Goal: Task Accomplishment & Management: Manage account settings

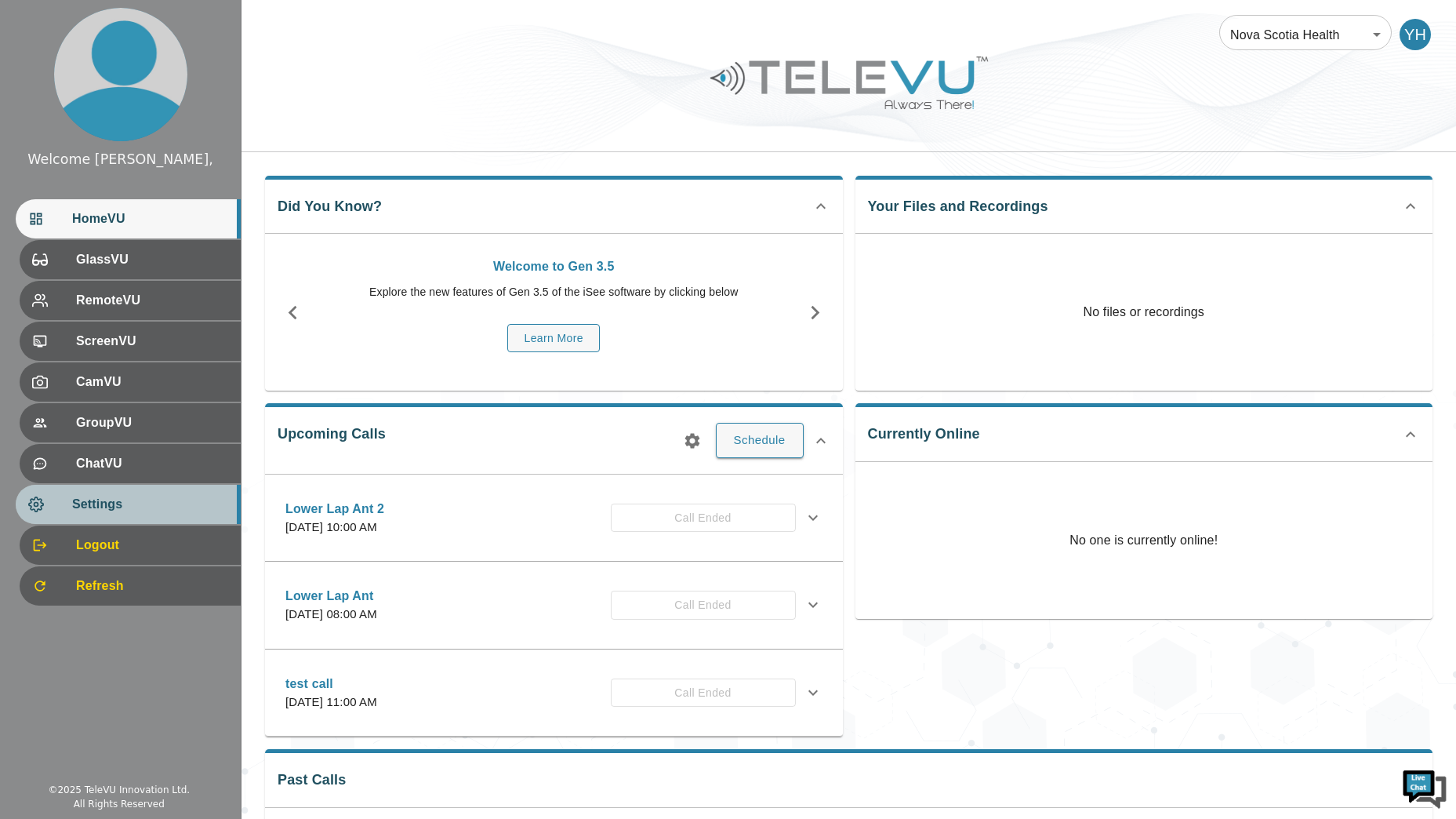
click at [170, 496] on span "Settings" at bounding box center [150, 504] width 156 height 19
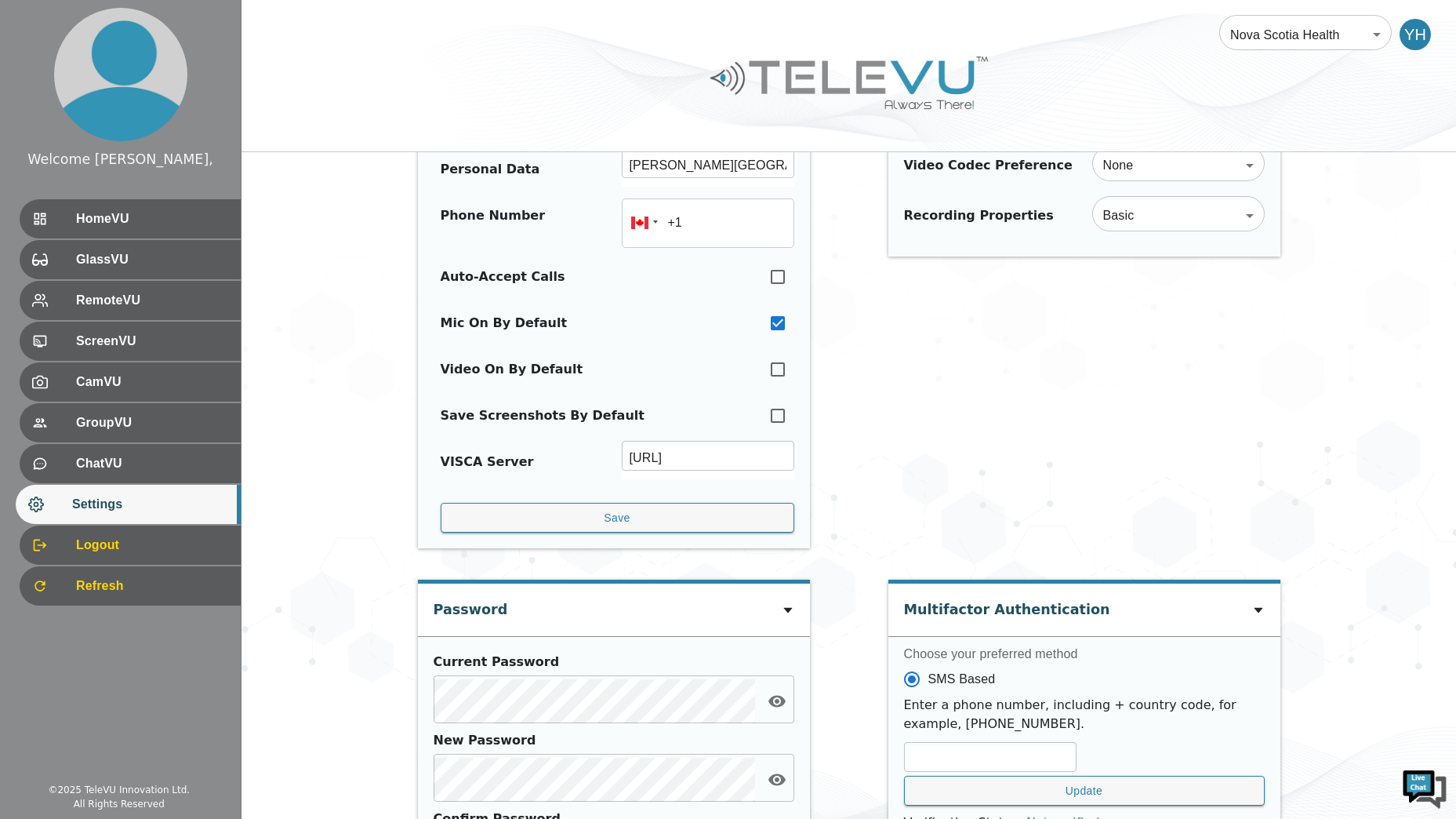
scroll to position [571, 0]
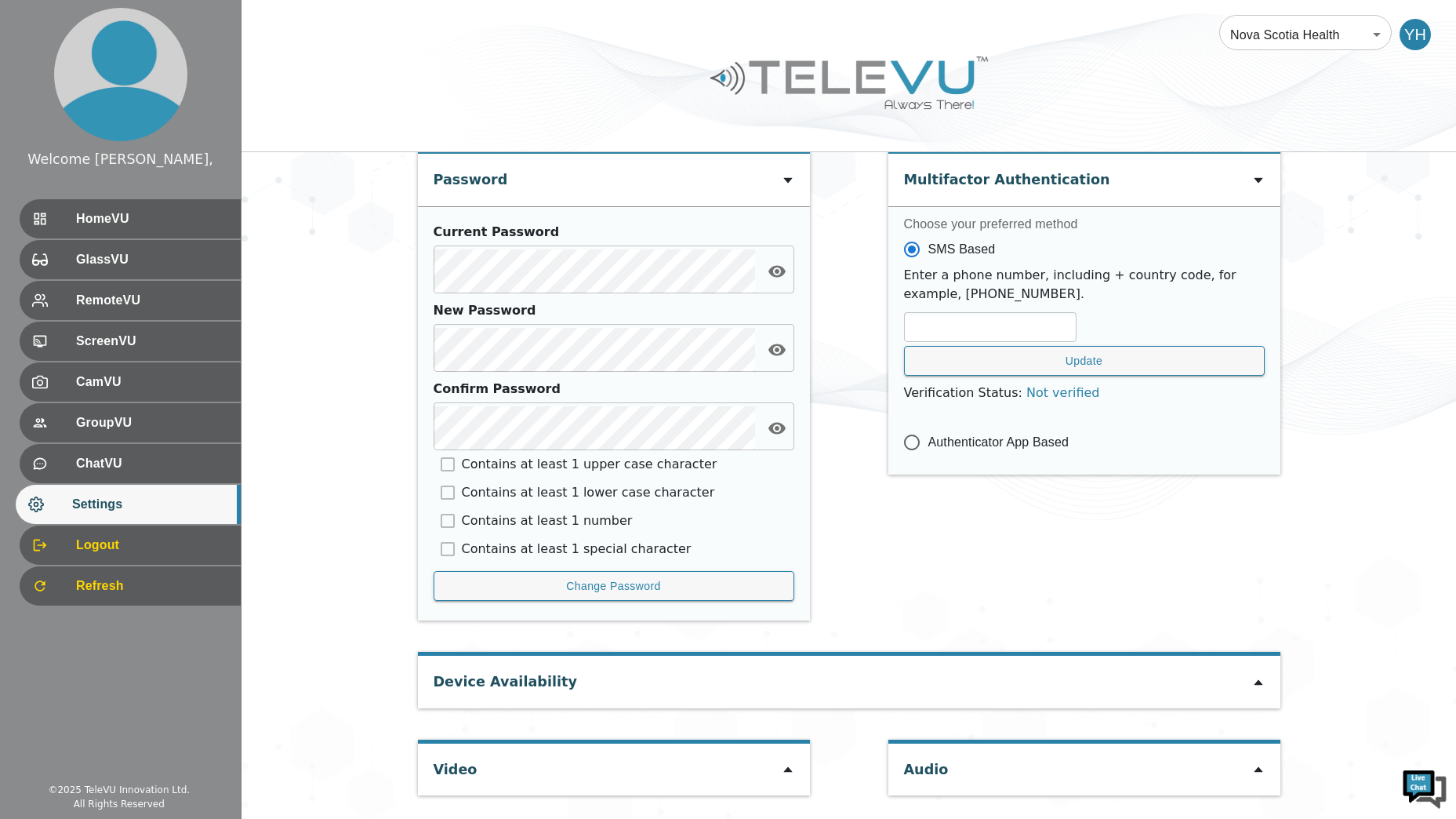
click at [772, 765] on div "Video" at bounding box center [613, 770] width 393 height 52
click at [775, 765] on div "Video" at bounding box center [613, 770] width 393 height 52
click at [781, 766] on div "Video" at bounding box center [613, 770] width 393 height 52
click at [793, 765] on icon at bounding box center [788, 770] width 13 height 13
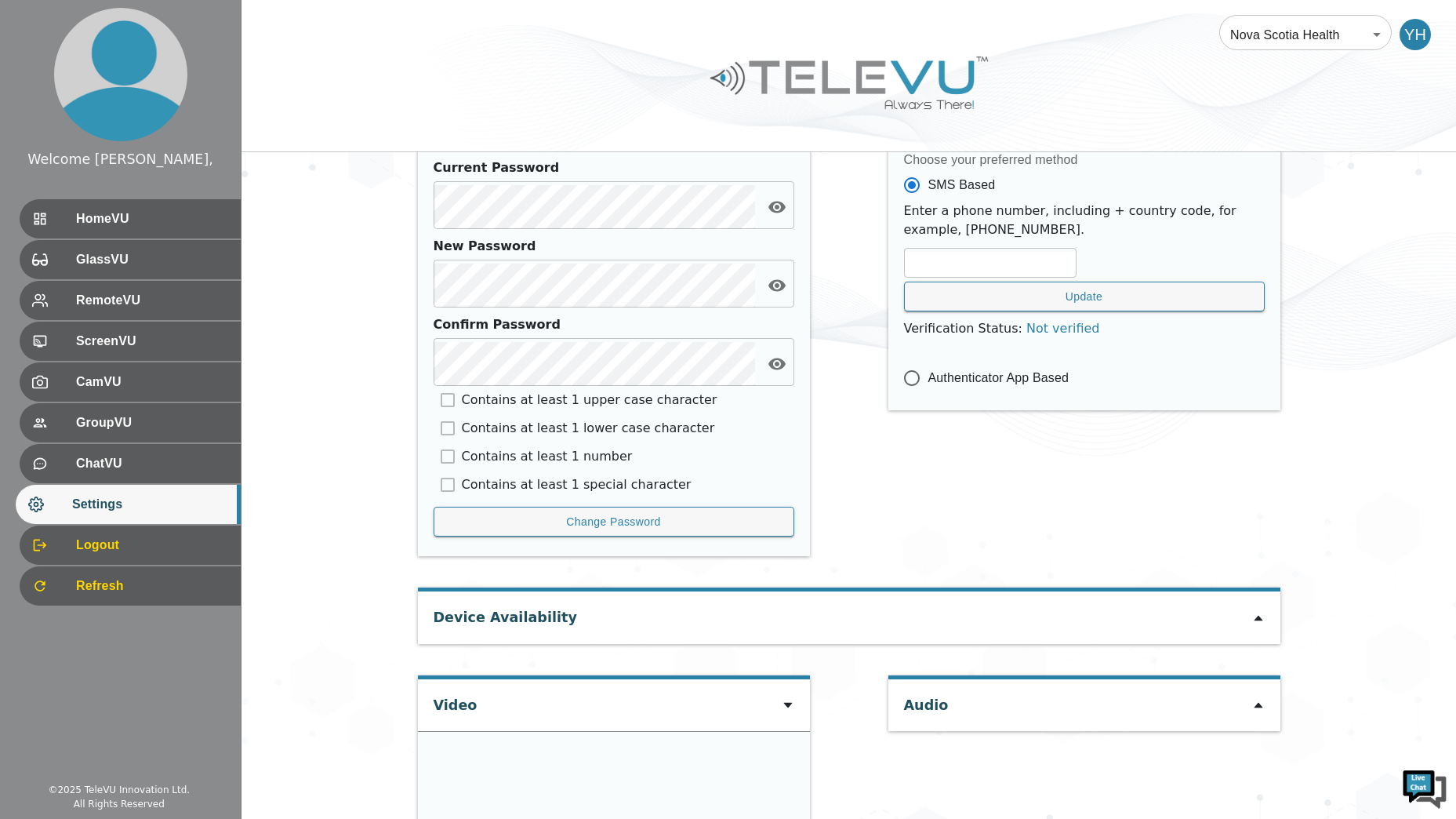
scroll to position [793, 0]
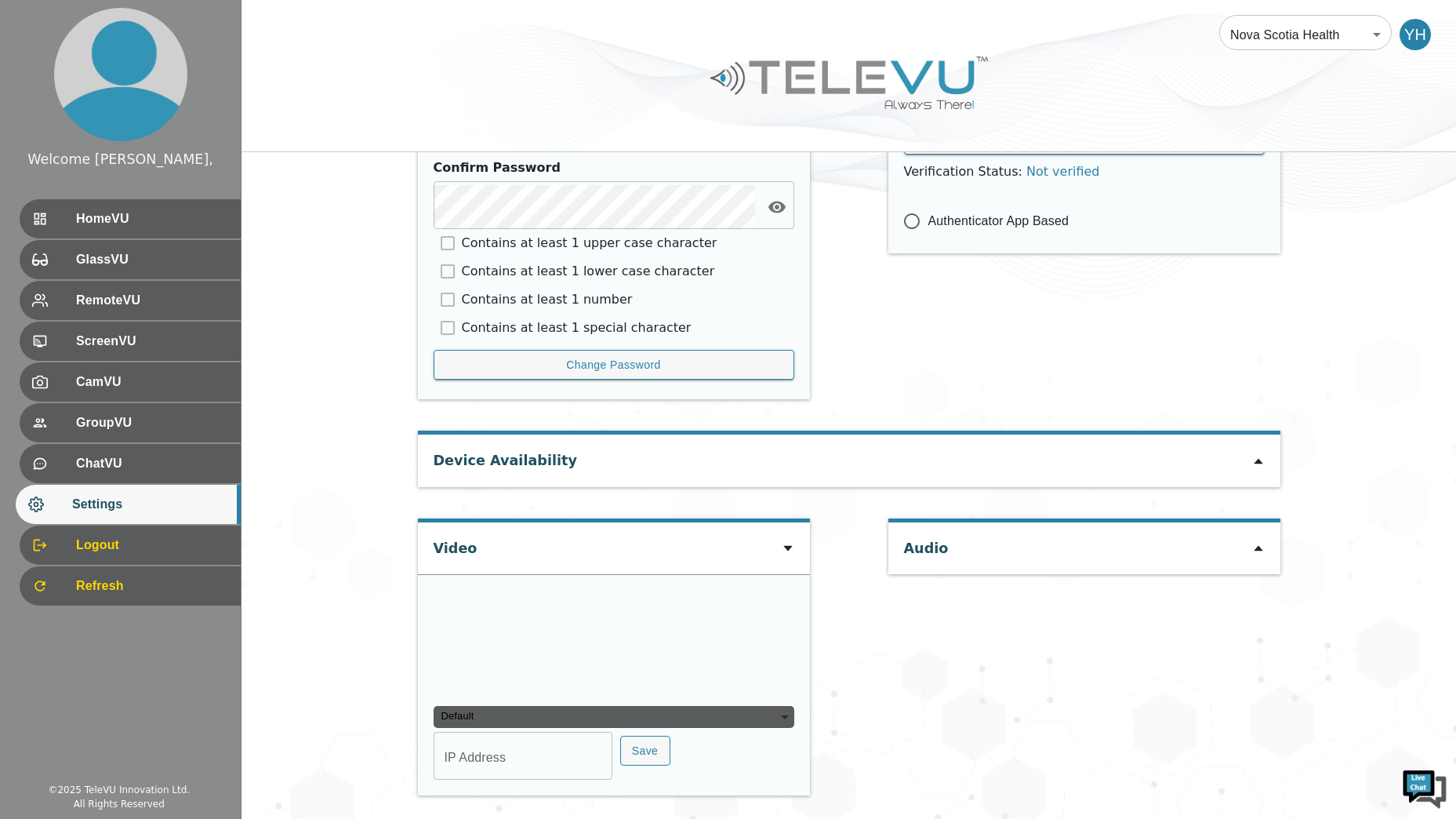
type input "5378e7c2a11a32a7cbd62ebcde3c4bea4dd04708f2cd52927358512917a12340"
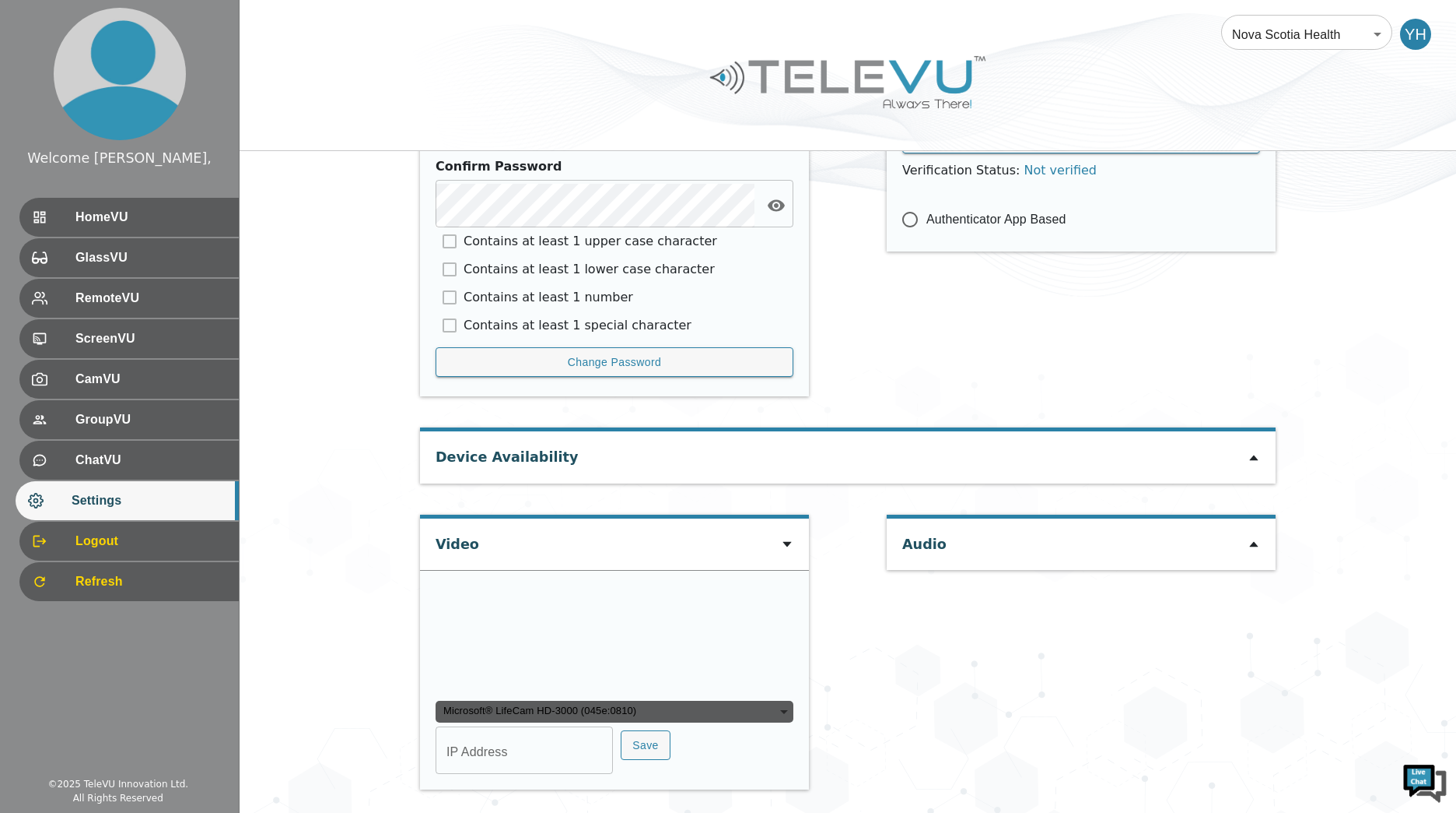
click at [576, 712] on div "Microsoft® LifeCam HD-3000 (045e:0810)" at bounding box center [615, 711] width 358 height 21
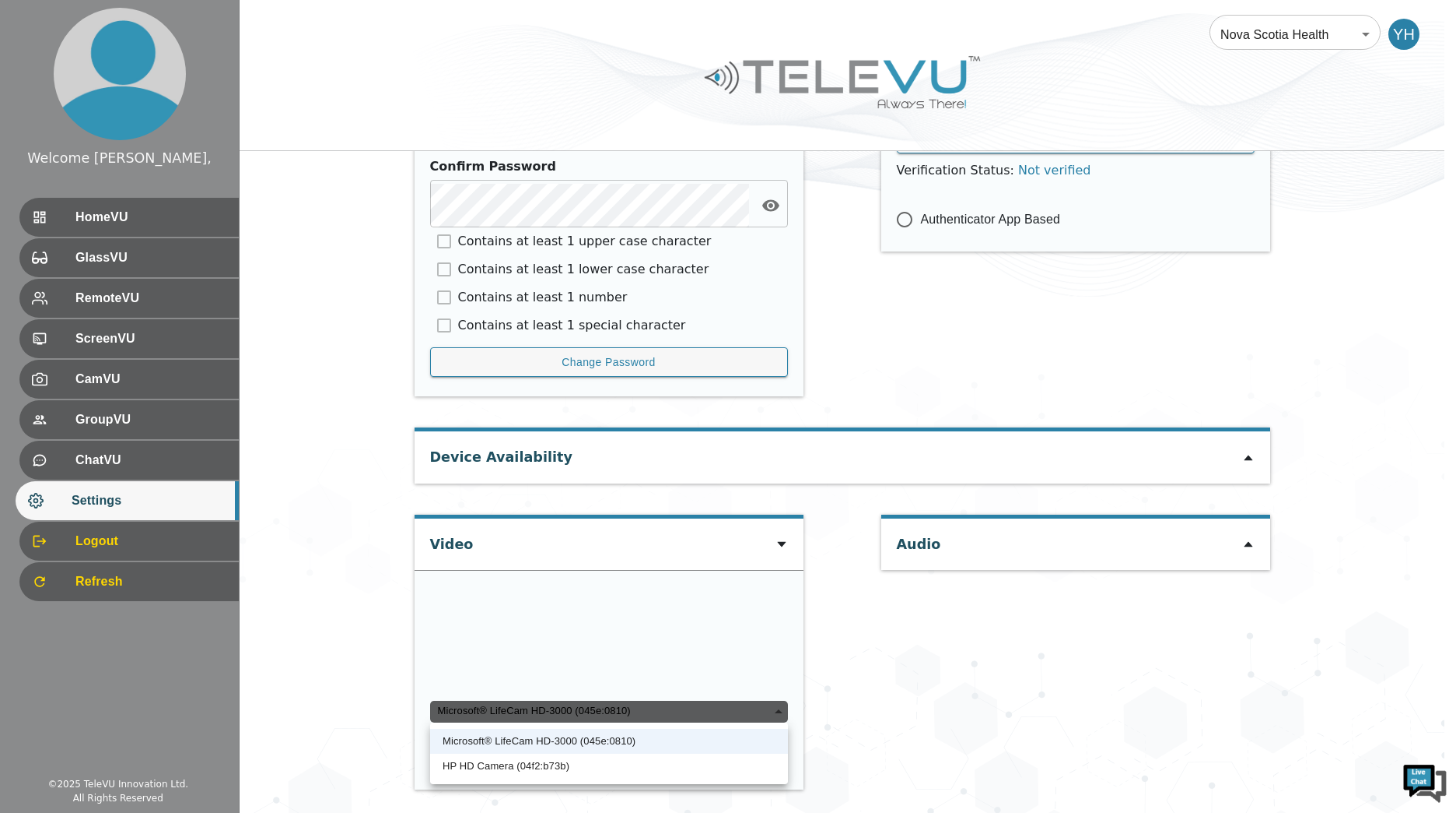
click at [576, 712] on div "Microsoft® LifeCam HD-3000 (045e:0810)" at bounding box center [609, 711] width 358 height 21
click at [1033, 637] on div at bounding box center [728, 406] width 1456 height 813
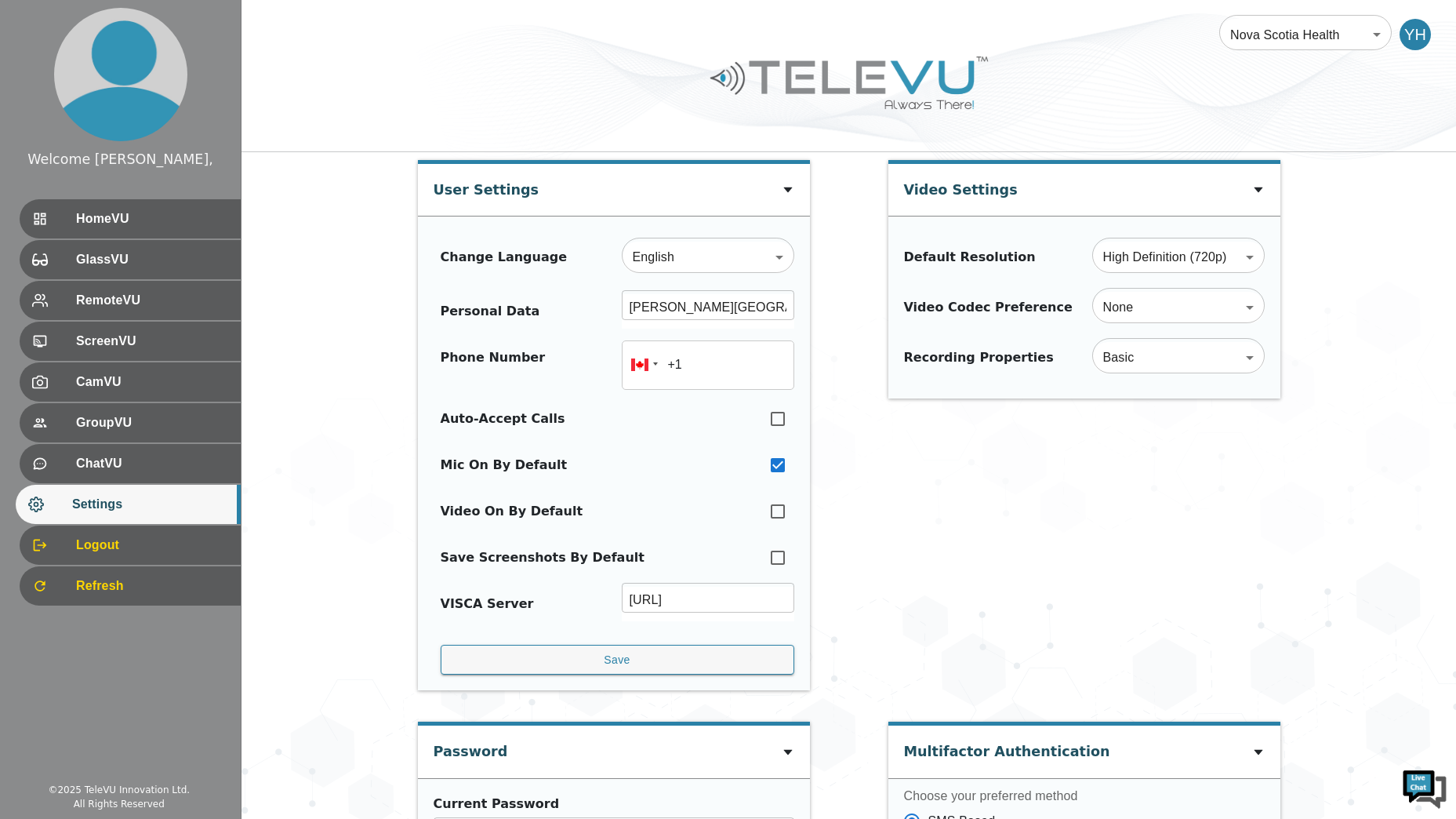
drag, startPoint x: 903, startPoint y: 563, endPoint x: 902, endPoint y: 284, distance: 279.0
